Goal: Information Seeking & Learning: Understand process/instructions

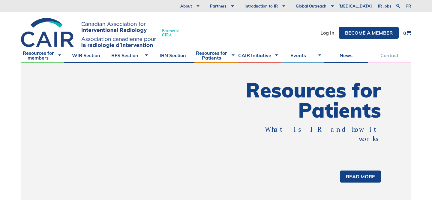
click at [387, 56] on link "Contact" at bounding box center [389, 55] width 43 height 15
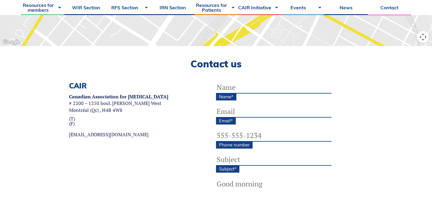
scroll to position [156, 0]
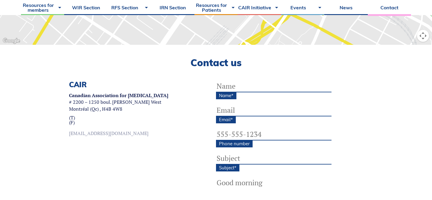
drag, startPoint x: 114, startPoint y: 134, endPoint x: 68, endPoint y: 131, distance: 45.7
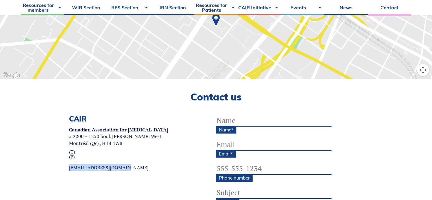
scroll to position [119, 0]
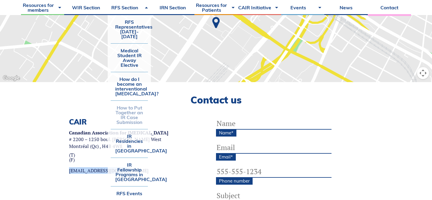
click at [130, 113] on link "How to Put Together an IR Case Submission" at bounding box center [129, 115] width 37 height 28
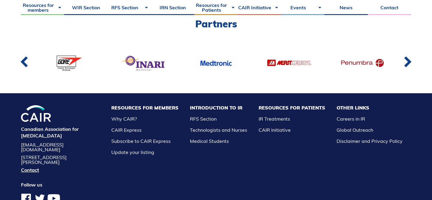
scroll to position [406, 0]
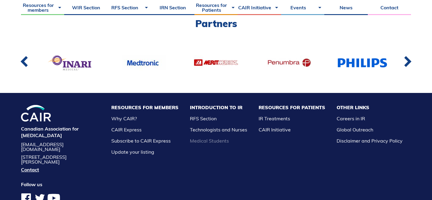
click at [218, 137] on link "Medical Students" at bounding box center [209, 140] width 39 height 6
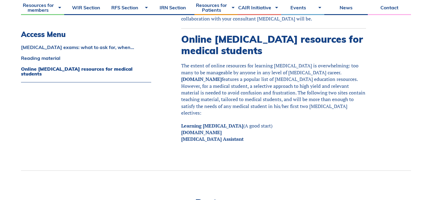
scroll to position [617, 0]
